Goal: Information Seeking & Learning: Check status

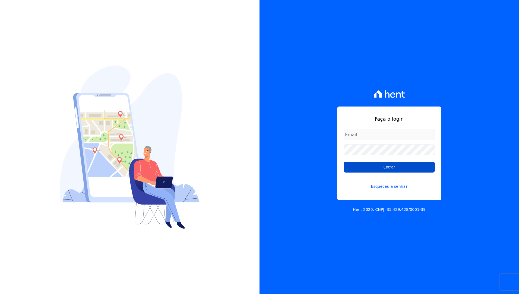
type input "[EMAIL_ADDRESS][DOMAIN_NAME]"
click at [385, 167] on input "Entrar" at bounding box center [389, 167] width 91 height 11
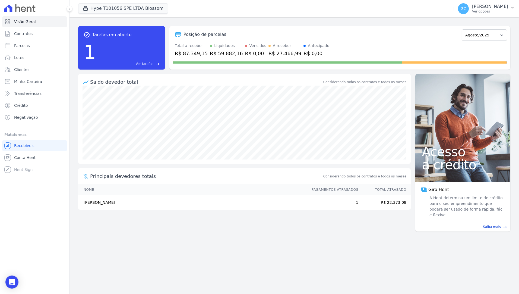
click at [310, 235] on div "task_alt Tarefas em aberto 1 Ver tarefas east Posição de parcelas Abril/2025 Ma…" at bounding box center [295, 155] width 450 height 277
click at [498, 8] on p "Giovana Cesário Cavichiollo" at bounding box center [490, 6] width 36 height 5
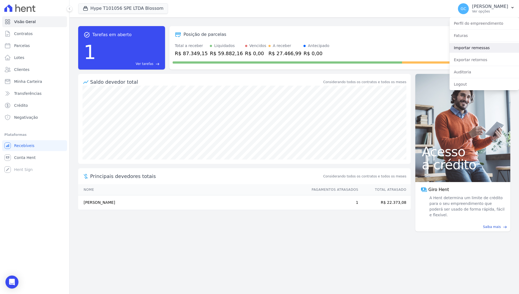
click at [468, 46] on link "Importar remessas" at bounding box center [485, 48] width 70 height 10
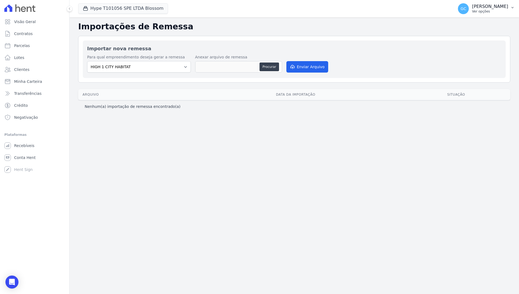
click at [502, 8] on p "Giovana Cesário Cavichiollo" at bounding box center [490, 6] width 36 height 5
click at [466, 37] on link "Faturas" at bounding box center [485, 36] width 70 height 10
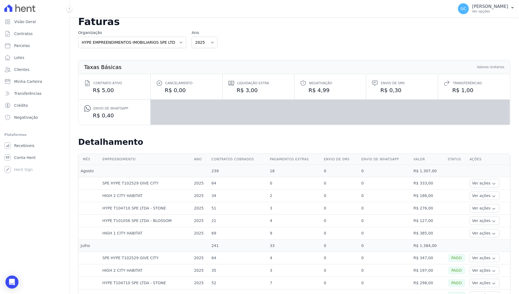
scroll to position [27, 0]
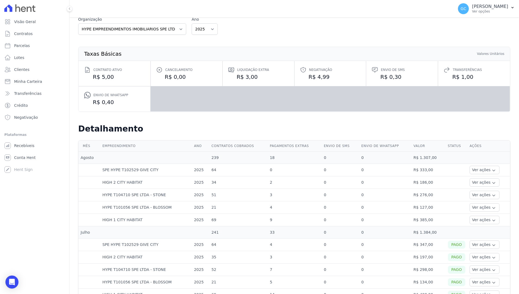
drag, startPoint x: 208, startPoint y: 169, endPoint x: 222, endPoint y: 219, distance: 52.2
drag, startPoint x: 222, startPoint y: 219, endPoint x: 218, endPoint y: 219, distance: 3.8
click at [218, 219] on td "69" at bounding box center [238, 220] width 58 height 12
click at [213, 214] on td "69" at bounding box center [238, 220] width 58 height 12
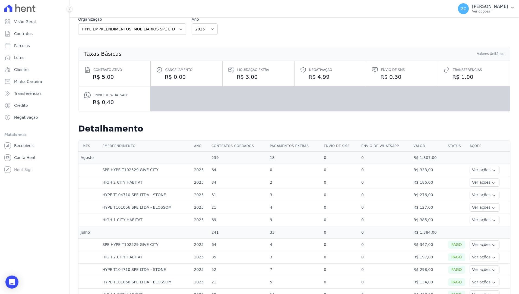
drag, startPoint x: 99, startPoint y: 180, endPoint x: 145, endPoint y: 185, distance: 46.7
click at [145, 185] on tr "HIGH 2 CITY HABITAT 2025 34 2 0 0 R$ 186,00 Ver ações Ver detalhes" at bounding box center [294, 182] width 432 height 12
click at [217, 182] on td "34" at bounding box center [238, 182] width 58 height 12
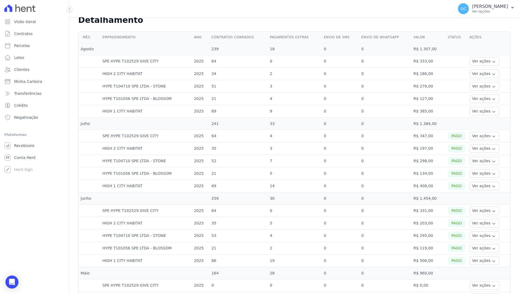
drag, startPoint x: 213, startPoint y: 164, endPoint x: 210, endPoint y: 194, distance: 30.8
click at [210, 194] on tbody "Agosto 239 18 0 0 R$ 1.307,00 SPE HYPE T102529 GIVE CITY 2025 64 0 0 0 R$ 333,0…" at bounding box center [294, 223] width 432 height 361
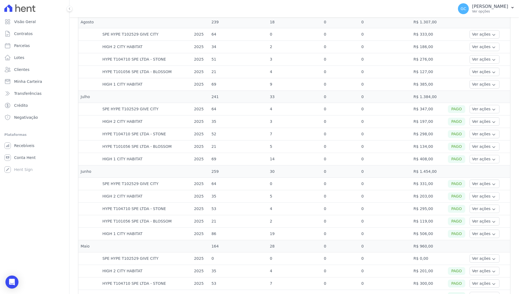
scroll to position [244, 0]
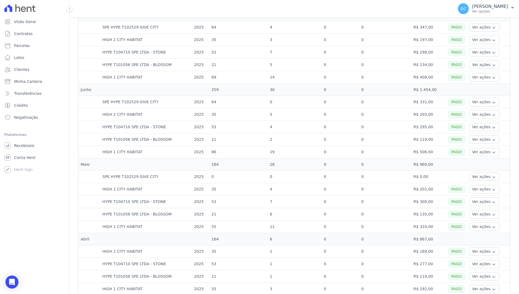
drag, startPoint x: 208, startPoint y: 146, endPoint x: 219, endPoint y: 224, distance: 78.6
click at [219, 224] on tbody "Agosto 239 18 0 0 R$ 1.307,00 SPE HYPE T102529 GIVE CITY 2025 64 0 0 0 R$ 333,0…" at bounding box center [294, 114] width 432 height 361
drag, startPoint x: 219, startPoint y: 224, endPoint x: 216, endPoint y: 227, distance: 4.4
click at [216, 227] on td "55" at bounding box center [238, 227] width 58 height 12
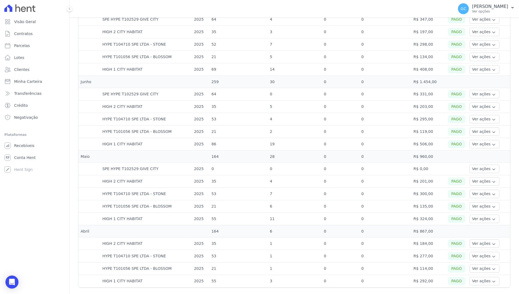
scroll to position [257, 0]
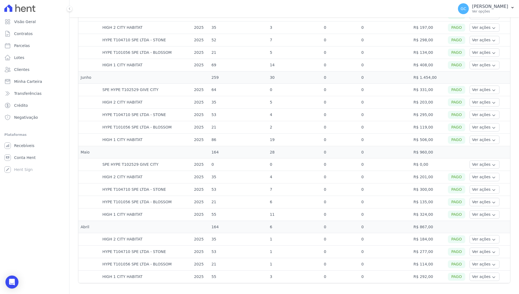
drag, startPoint x: 210, startPoint y: 274, endPoint x: 207, endPoint y: 278, distance: 4.9
click at [207, 278] on tbody "Agosto 239 18 0 0 R$ 1.307,00 SPE HYPE T102529 GIVE CITY 2025 64 0 0 0 R$ 333,0…" at bounding box center [294, 102] width 432 height 361
click at [500, 235] on div "Ver ações Ver detalhes Ver boleto Nota fiscal eletrônica" at bounding box center [489, 239] width 38 height 8
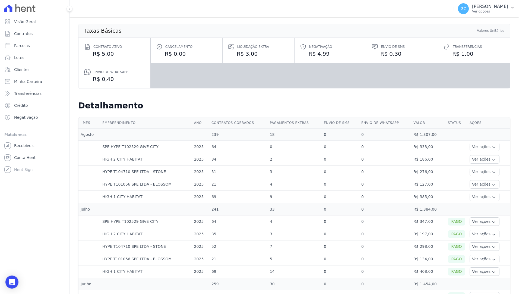
scroll to position [0, 0]
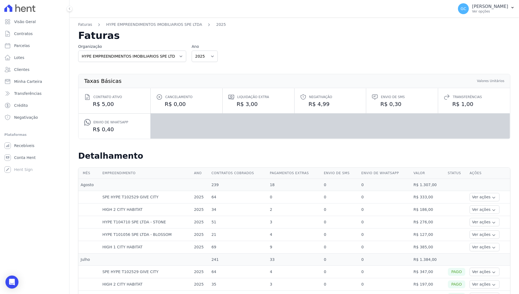
click at [209, 247] on td "69" at bounding box center [238, 247] width 58 height 12
drag, startPoint x: 214, startPoint y: 208, endPoint x: 209, endPoint y: 209, distance: 4.6
click at [209, 209] on td "34" at bounding box center [238, 209] width 58 height 12
drag, startPoint x: 209, startPoint y: 209, endPoint x: 209, endPoint y: 234, distance: 25.0
click at [209, 234] on td "21" at bounding box center [238, 234] width 58 height 12
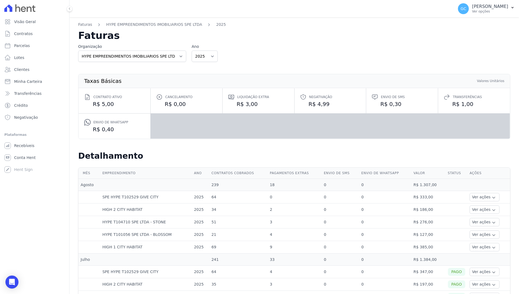
drag, startPoint x: 209, startPoint y: 234, endPoint x: 208, endPoint y: 223, distance: 10.9
click at [205, 223] on td "2025" at bounding box center [200, 222] width 17 height 12
drag, startPoint x: 212, startPoint y: 222, endPoint x: 208, endPoint y: 222, distance: 3.8
click at [209, 222] on td "51" at bounding box center [238, 222] width 58 height 12
drag, startPoint x: 208, startPoint y: 222, endPoint x: 195, endPoint y: 203, distance: 22.8
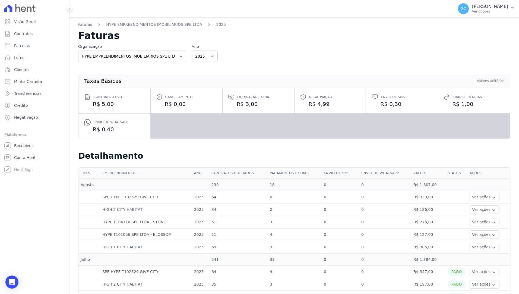
click at [189, 205] on td "HIGH 2 CITY HABITAT" at bounding box center [146, 209] width 92 height 12
drag, startPoint x: 212, startPoint y: 197, endPoint x: 206, endPoint y: 198, distance: 6.0
click at [206, 198] on tr "SPE HYPE T102529 GIVE CITY 2025 64 0 0 0 R$ 333,00 Ver ações Ver detalhes" at bounding box center [294, 197] width 432 height 12
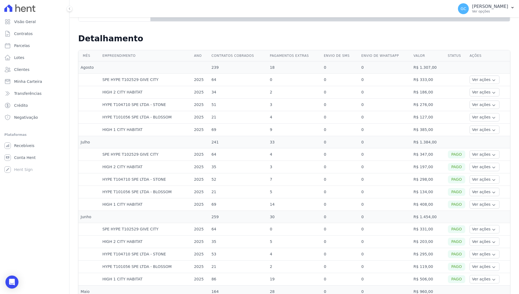
scroll to position [109, 0]
